Goal: Communication & Community: Answer question/provide support

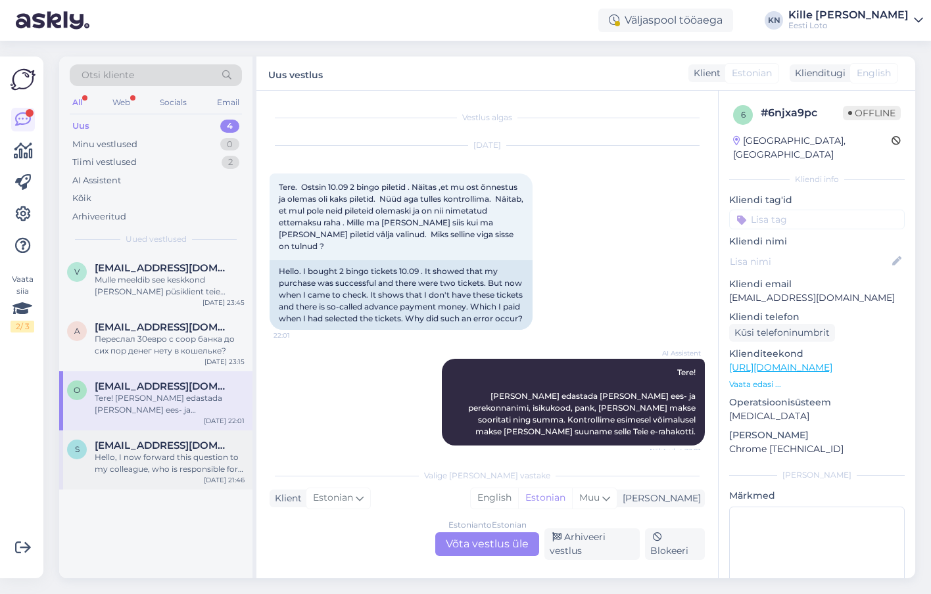
scroll to position [10, 0]
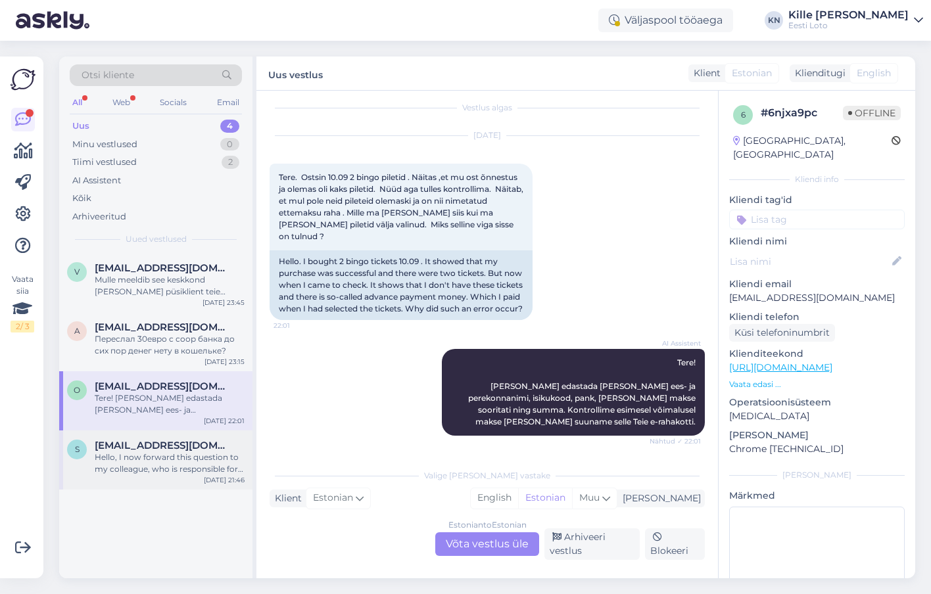
click at [149, 464] on div "Hello, I now forward this question to my colleague, who is responsible for this…" at bounding box center [170, 464] width 150 height 24
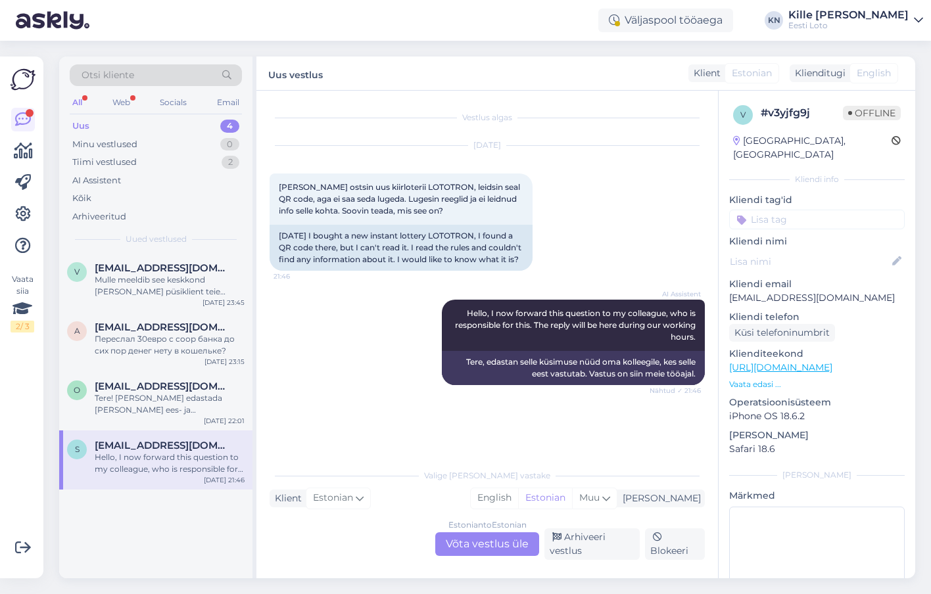
click at [465, 546] on div "Estonian to Estonian Võta vestlus üle" at bounding box center [487, 545] width 104 height 24
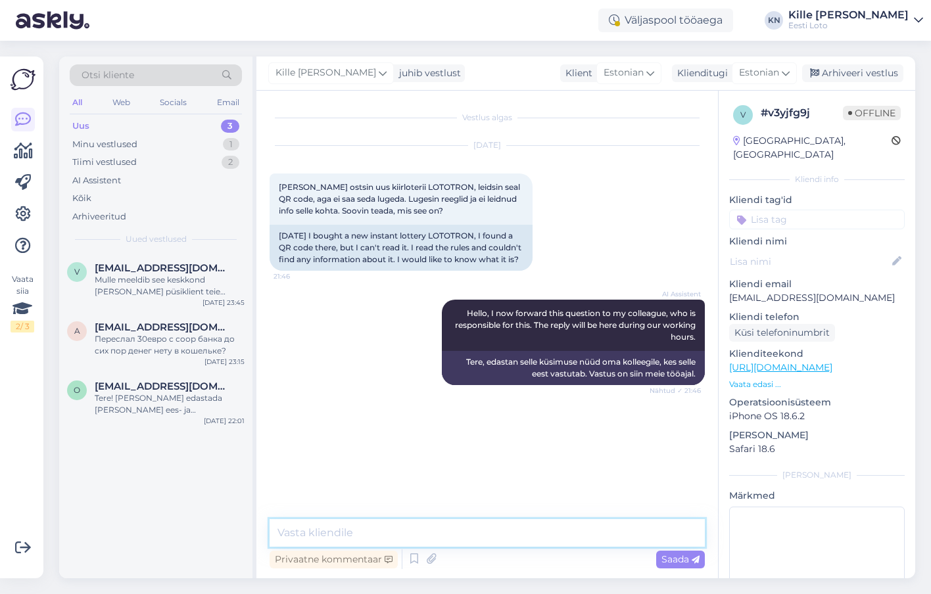
click at [456, 538] on textarea at bounding box center [487, 533] width 435 height 28
type textarea "Q"
type textarea "Mänguvälja olev QR-kood ei ole mõeldud mängijatele."
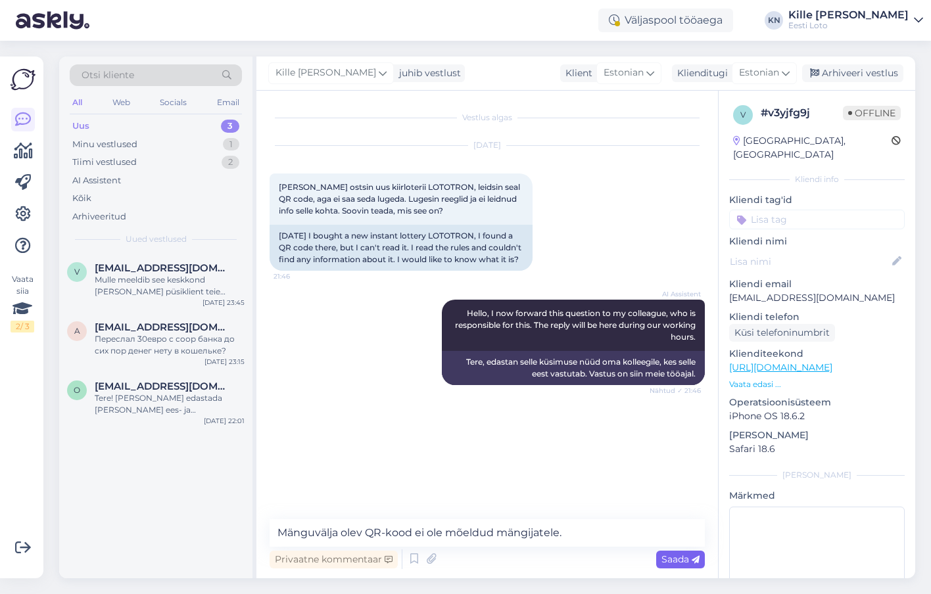
click at [670, 560] on span "Saada" at bounding box center [681, 560] width 38 height 12
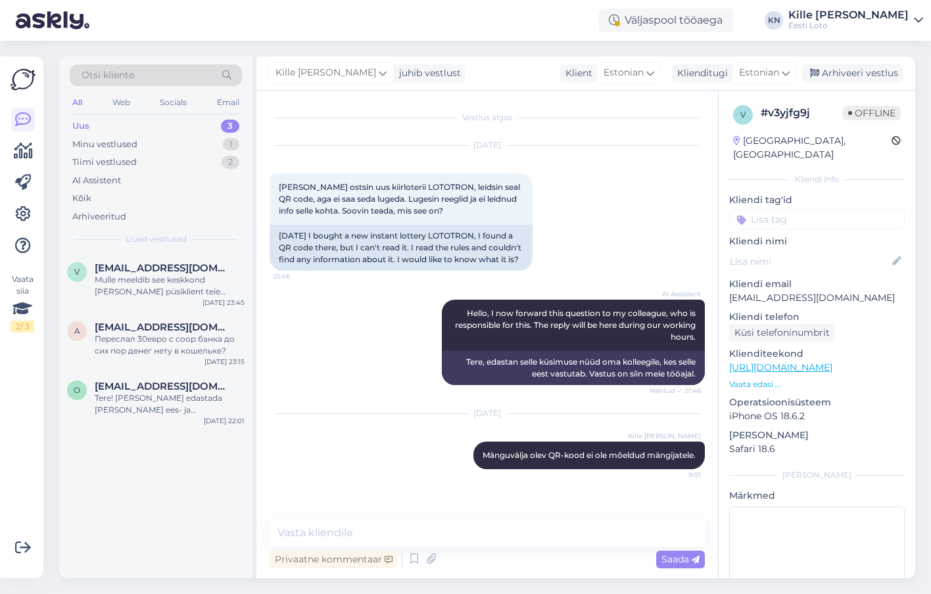
click at [779, 212] on input at bounding box center [817, 220] width 176 height 20
type input "kiir"
click at [790, 249] on div "kiirloterii" at bounding box center [787, 255] width 47 height 13
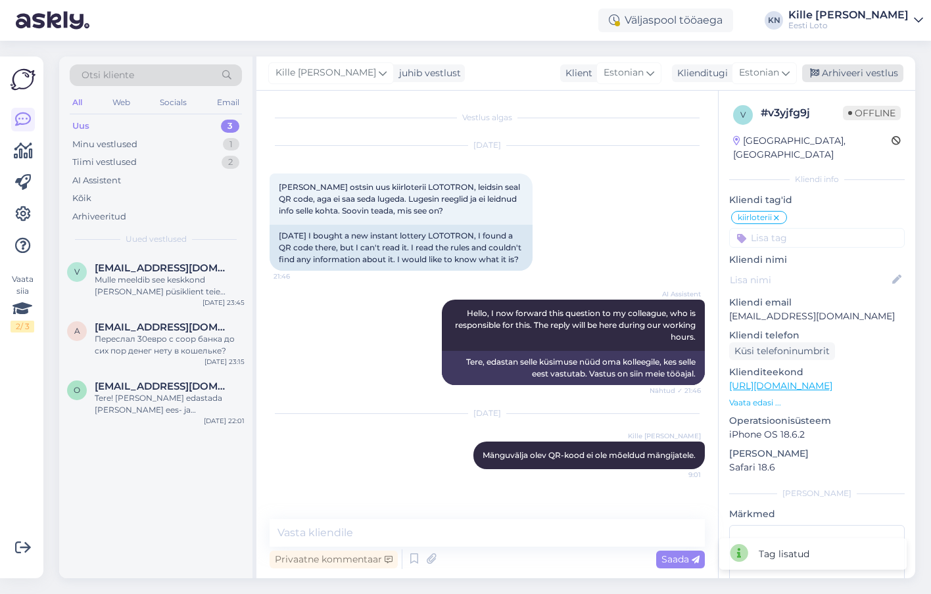
click at [846, 72] on div "Arhiveeri vestlus" at bounding box center [852, 73] width 101 height 18
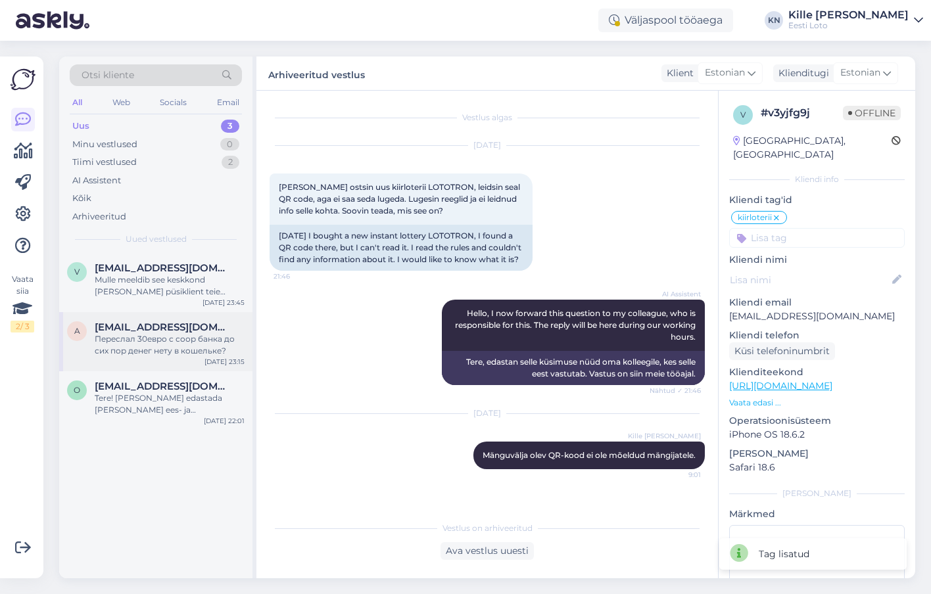
click at [164, 339] on div "Переслал 30евро с соор банка до сих пор денег нету в кошельке?" at bounding box center [170, 345] width 150 height 24
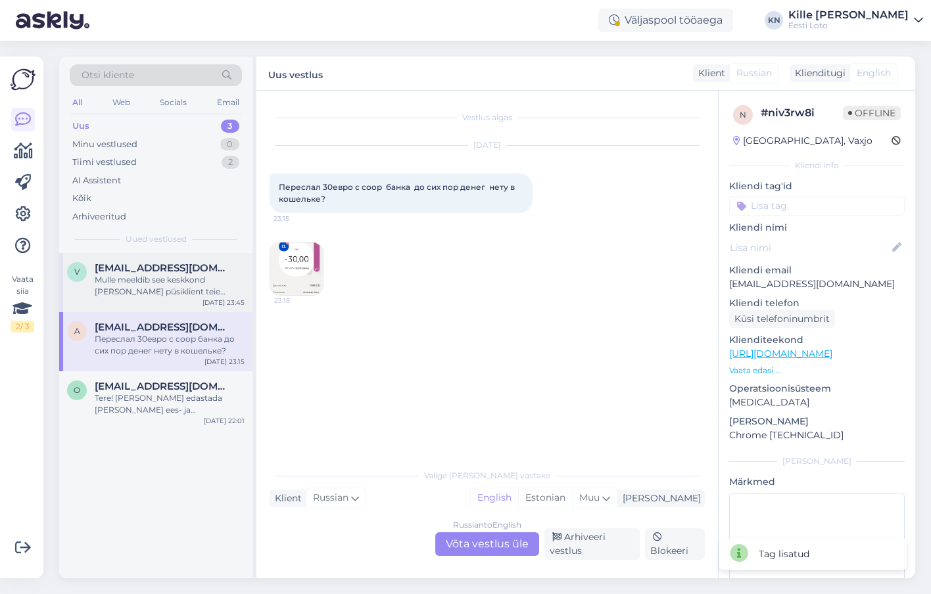
click at [145, 287] on div "Mulle meeldib see keskkond [PERSON_NAME] püsiklient teie leheküljel ja sellised…" at bounding box center [170, 286] width 150 height 24
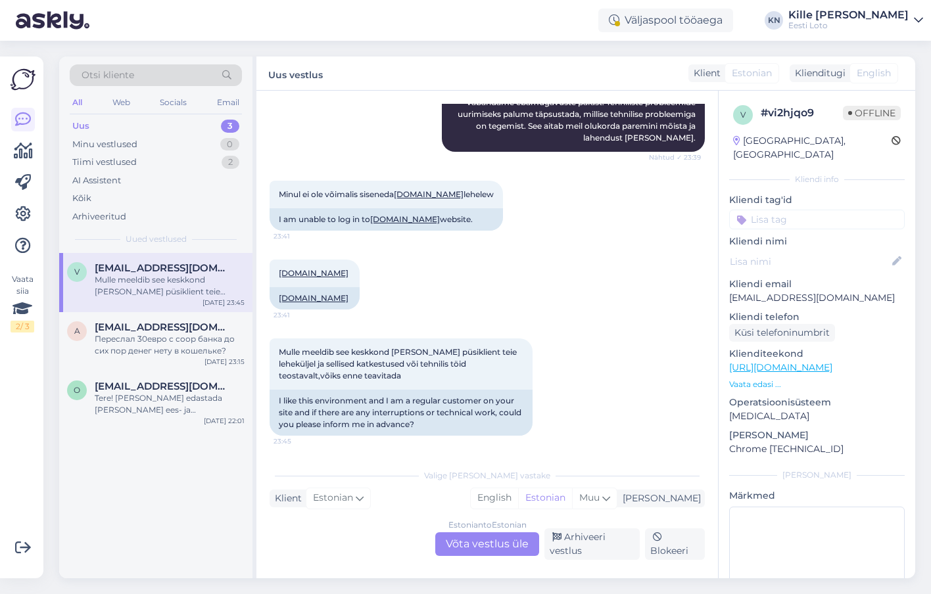
click at [479, 534] on div "Estonian to Estonian Võta vestlus üle" at bounding box center [487, 545] width 104 height 24
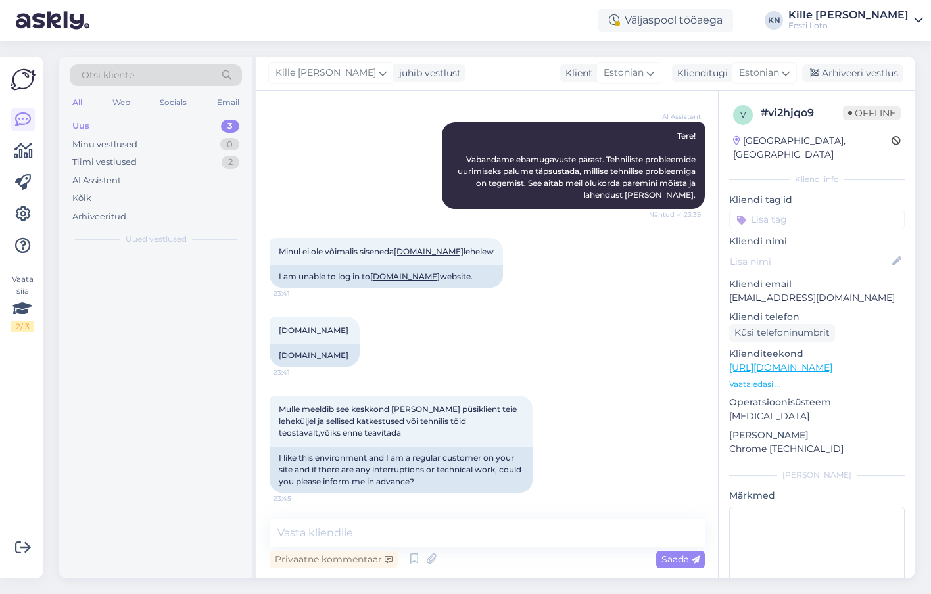
scroll to position [154, 0]
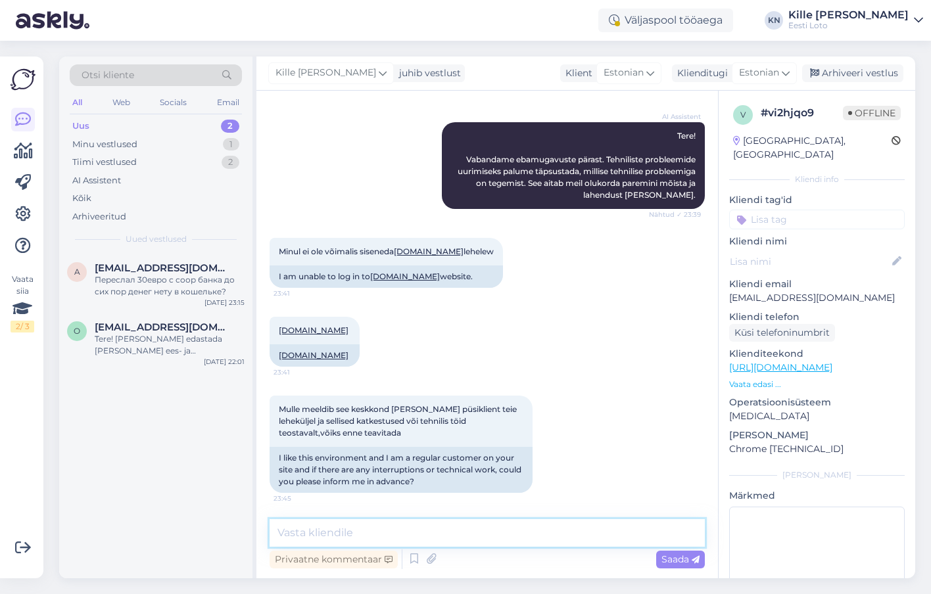
click at [470, 531] on textarea at bounding box center [487, 533] width 435 height 28
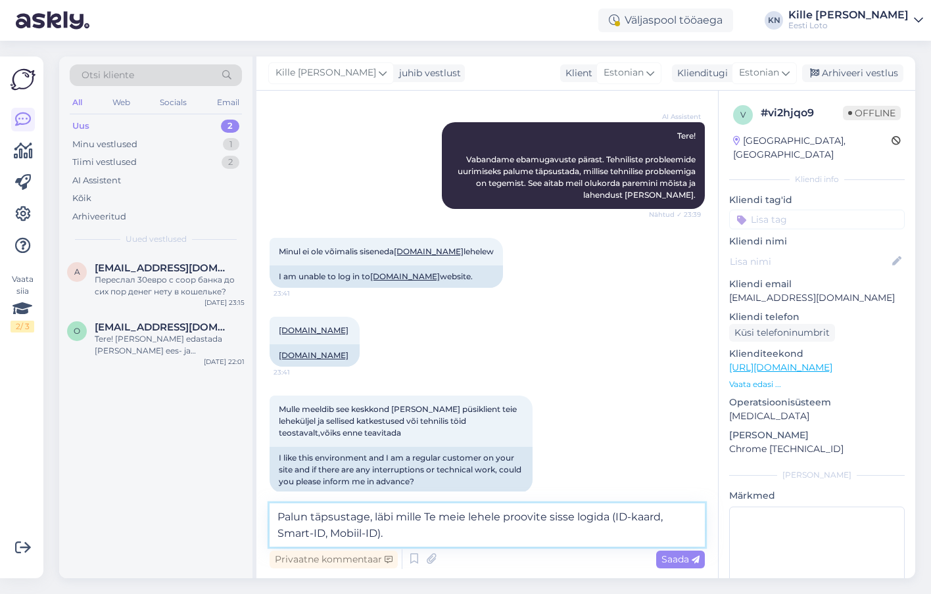
click at [660, 519] on textarea "Palun täpsustage, läbi mille Te meie lehele proovite sisse logida (ID-kaard, Sm…" at bounding box center [487, 525] width 435 height 43
type textarea "Palun täpsustage, läbi mille Te meie lehele proovite sisse logida (ID-kaart, Sm…"
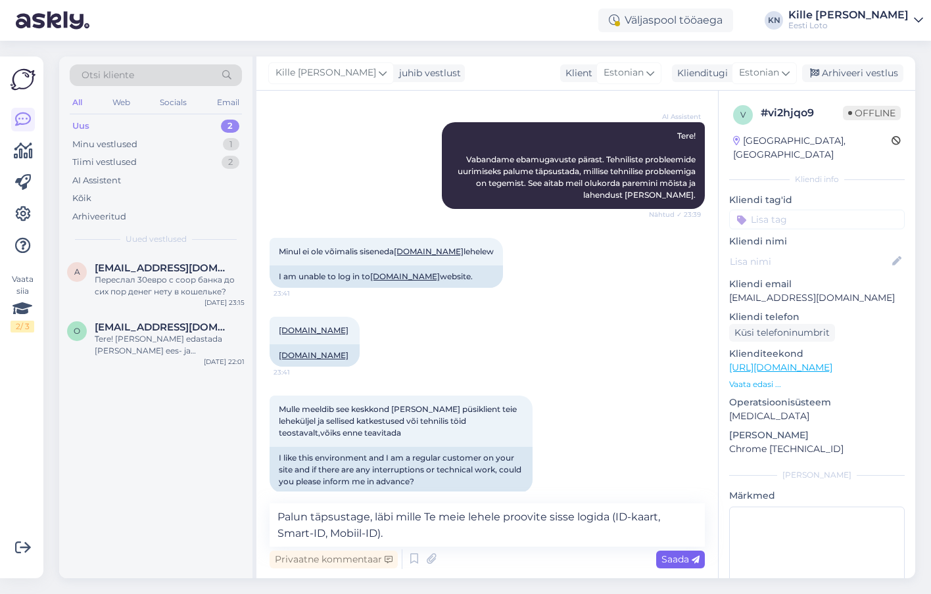
click at [676, 567] on div "Saada" at bounding box center [680, 560] width 49 height 18
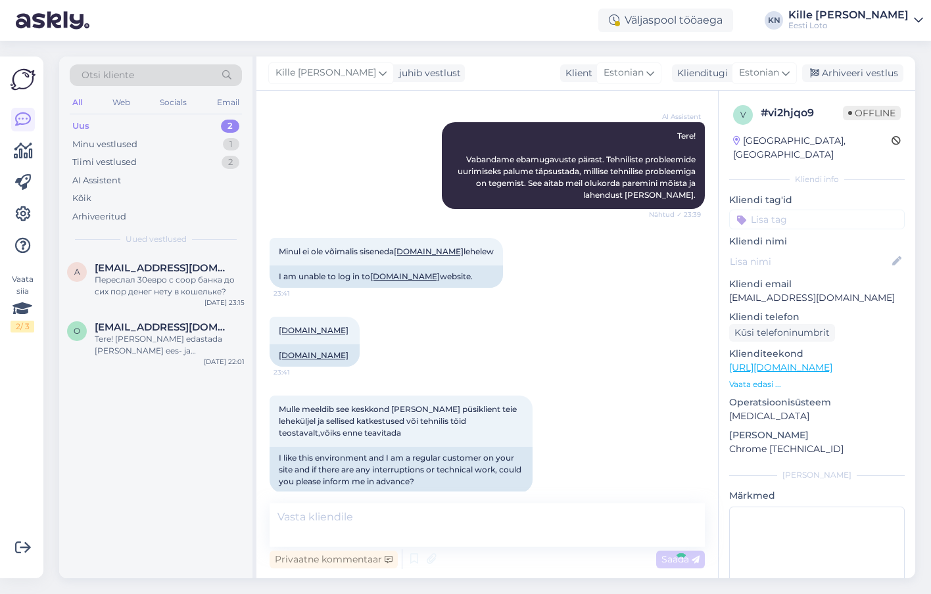
scroll to position [250, 0]
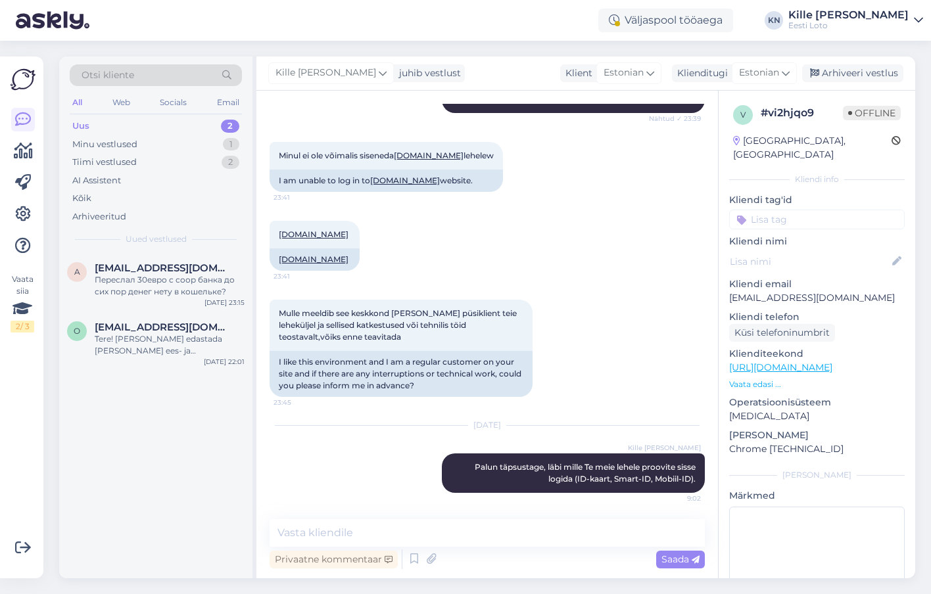
click at [790, 210] on input at bounding box center [817, 220] width 176 height 20
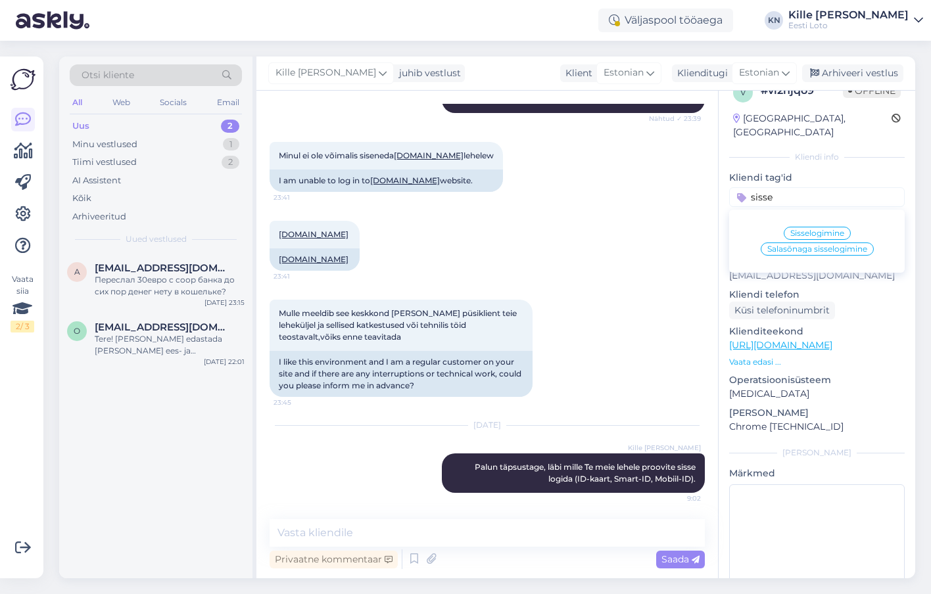
type input "sisse"
click at [821, 229] on span "Sisselogimine" at bounding box center [817, 233] width 54 height 8
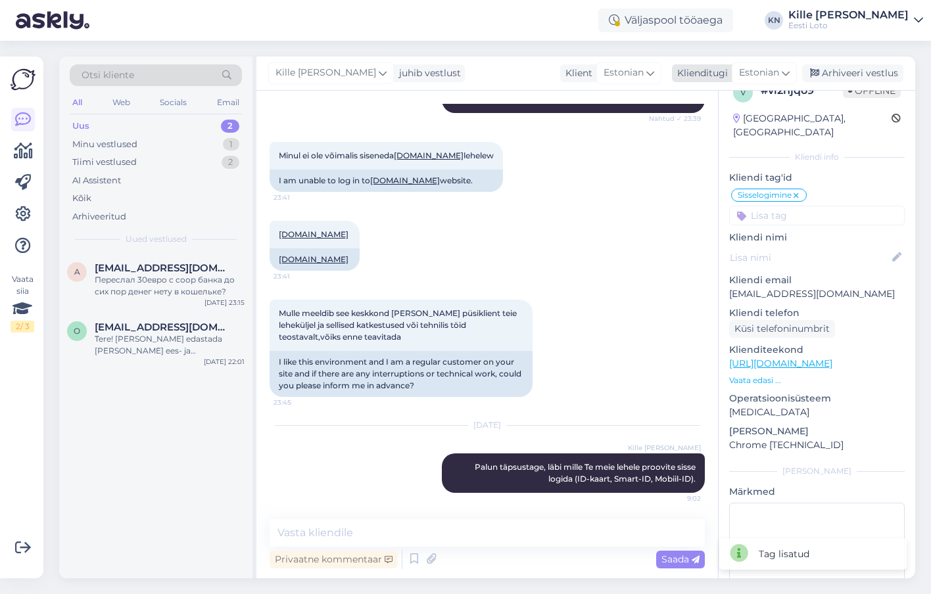
click at [859, 70] on div "Arhiveeri vestlus" at bounding box center [852, 73] width 101 height 18
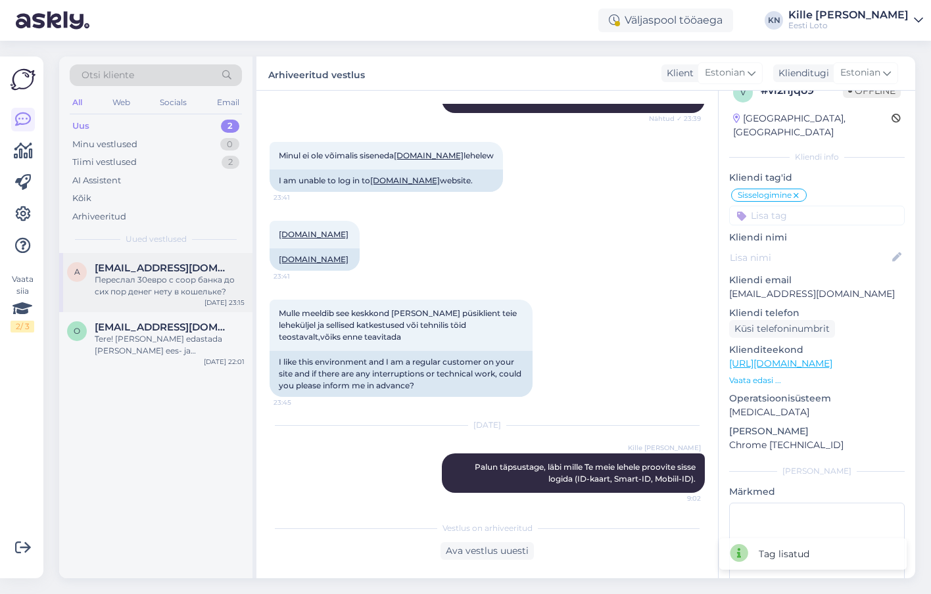
click at [158, 291] on div "Переслал 30евро с соор банка до сих пор денег нету в кошельке?" at bounding box center [170, 286] width 150 height 24
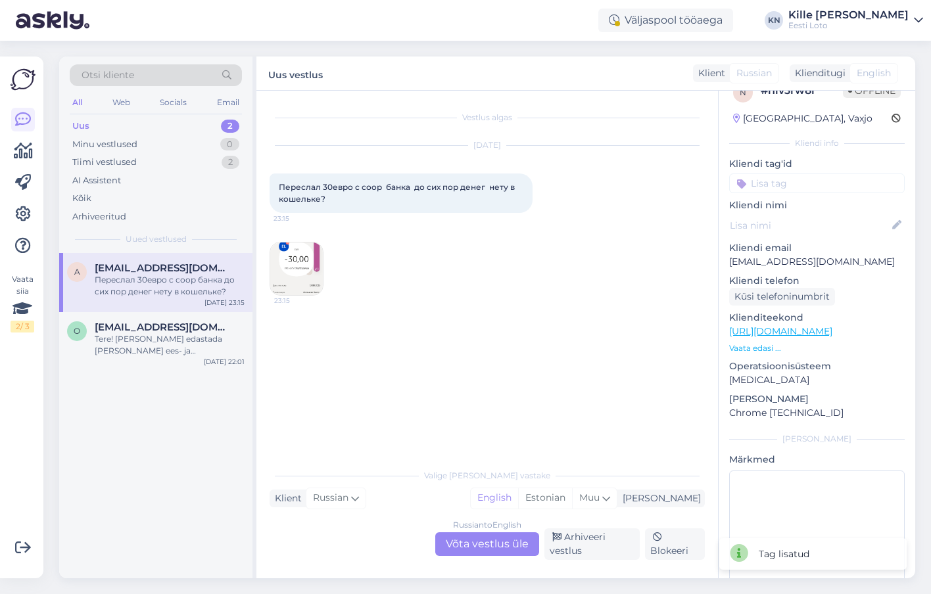
scroll to position [0, 0]
click at [297, 258] on img at bounding box center [296, 269] width 53 height 53
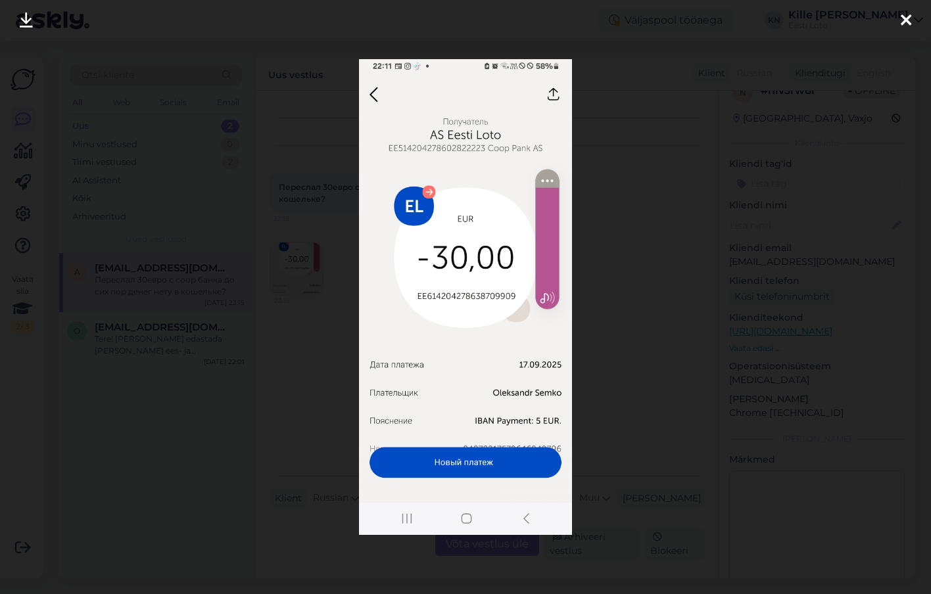
click at [303, 252] on div at bounding box center [465, 297] width 931 height 594
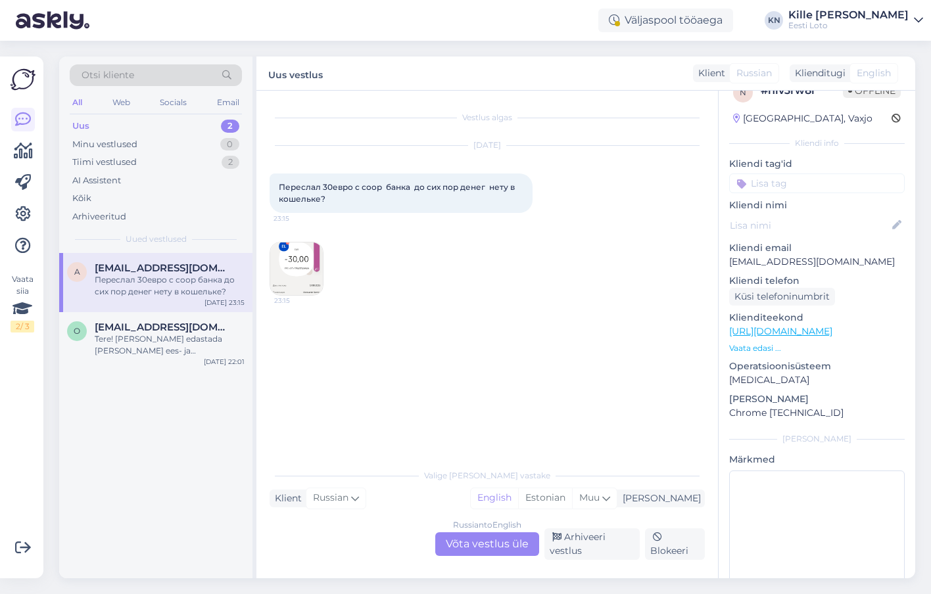
click at [859, 258] on p "[EMAIL_ADDRESS][DOMAIN_NAME]" at bounding box center [817, 262] width 176 height 14
click at [857, 259] on p "[EMAIL_ADDRESS][DOMAIN_NAME]" at bounding box center [817, 262] width 176 height 14
click at [473, 539] on div "Russian to English Võta vestlus üle" at bounding box center [487, 545] width 104 height 24
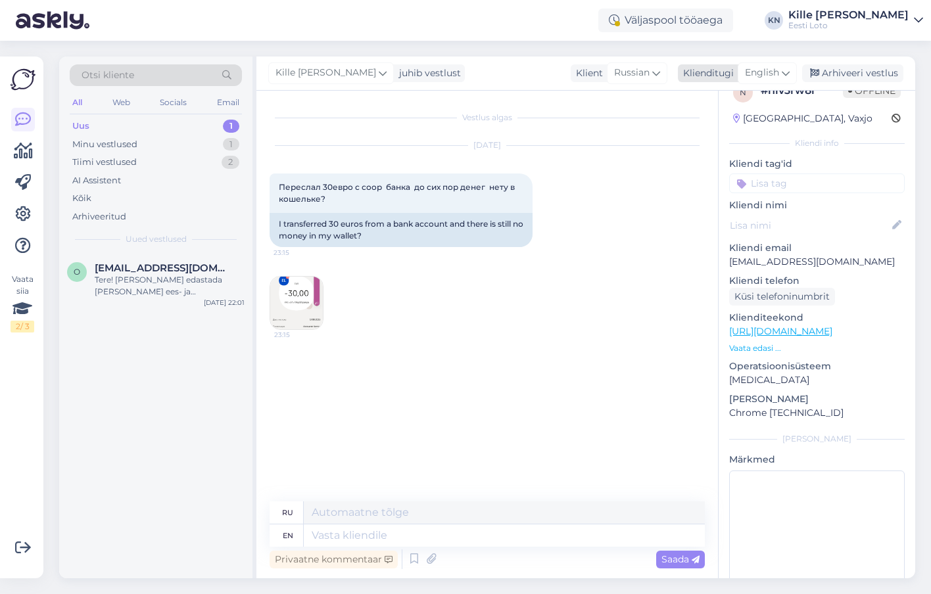
click at [762, 72] on span "English" at bounding box center [762, 73] width 34 height 14
type input "est"
click at [709, 126] on link "Estonian" at bounding box center [737, 131] width 145 height 21
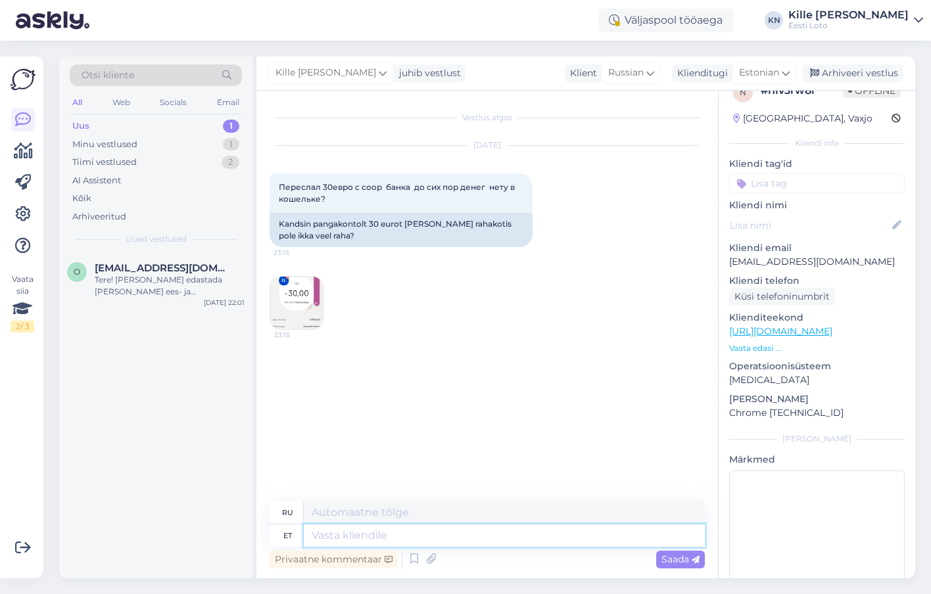
click at [423, 541] on textarea at bounding box center [504, 536] width 401 height 22
type textarea "Tere."
type textarea "Привет."
paste textarea "Sissemakse peab toimuma läbi Eesti Loto kodulehe, otse pangast tehtud makse e-r…"
type textarea "Tere. Sissemakse peab toimuma läbi Eesti Loto kodulehe, otse pangast tehtud mak…"
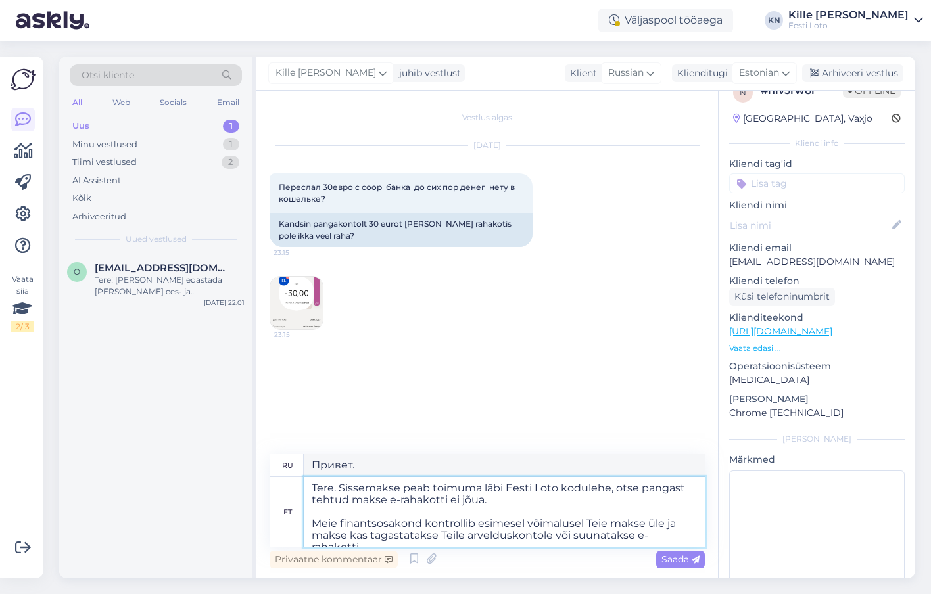
type textarea "Здравствуйте. Депозит необходимо внести через сайт Estonian Lotto. Платежи, сде…"
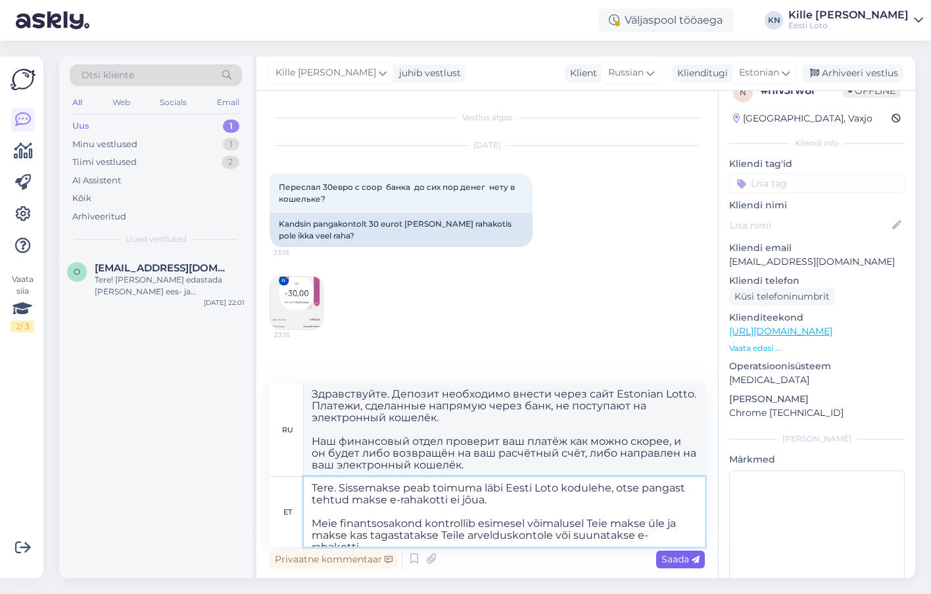
type textarea "Tere. Sissemakse peab toimuma läbi Eesti Loto kodulehe, otse pangast tehtud mak…"
click at [671, 564] on span "Saada" at bounding box center [681, 560] width 38 height 12
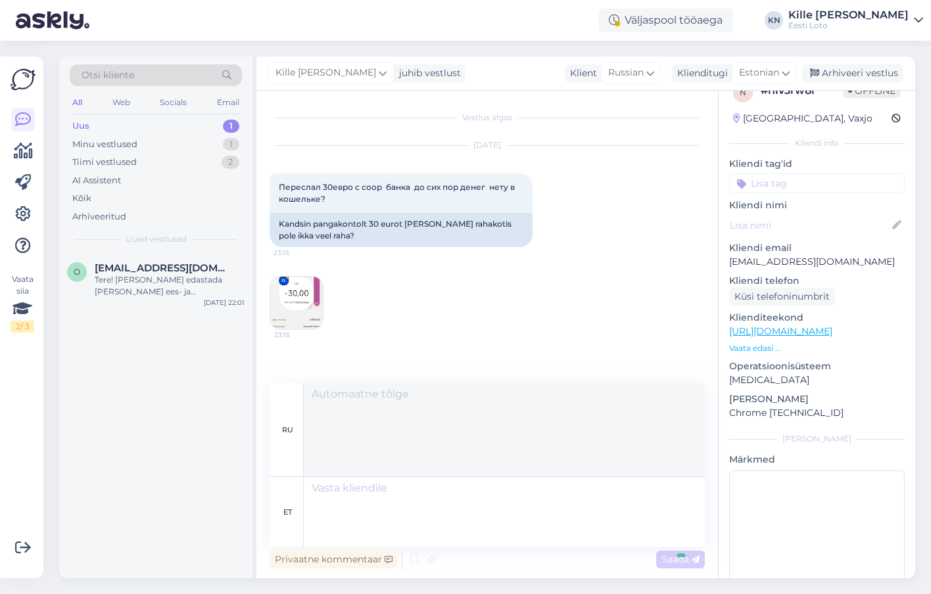
scroll to position [91, 0]
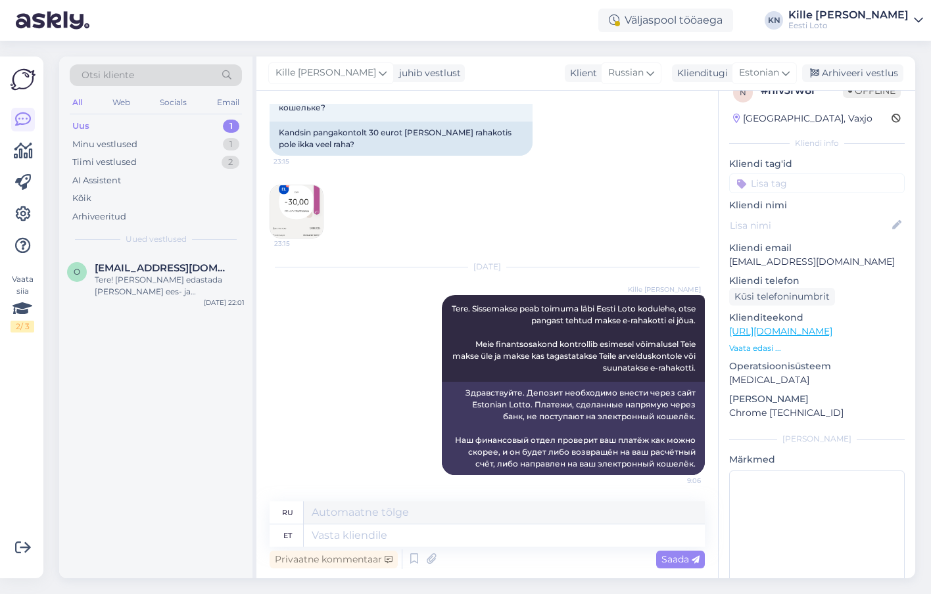
click at [775, 184] on input at bounding box center [817, 184] width 176 height 20
type input "e-ra"
click at [802, 217] on span "E-rahakott" at bounding box center [817, 220] width 43 height 8
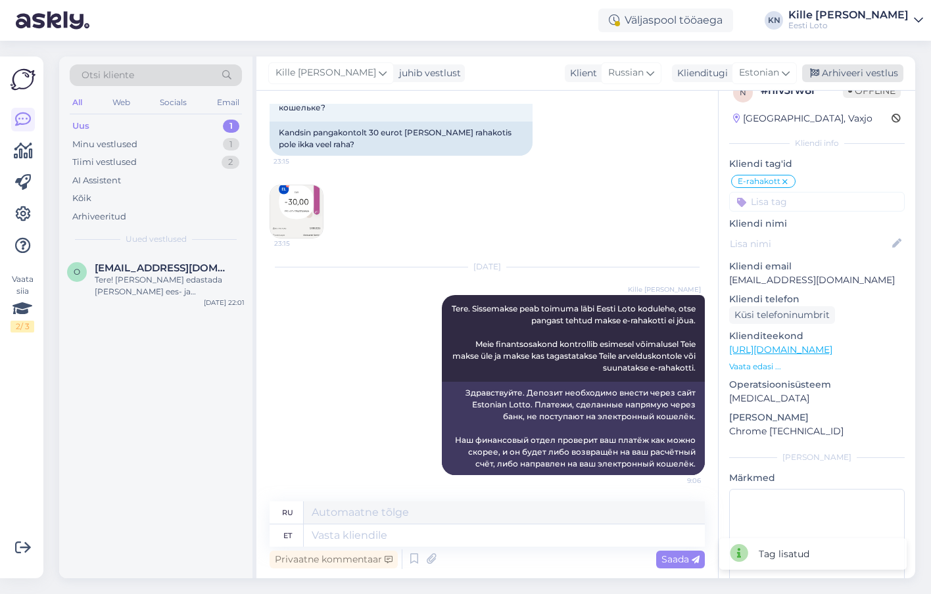
click at [834, 80] on div "Arhiveeri vestlus" at bounding box center [852, 73] width 101 height 18
